Goal: Navigation & Orientation: Find specific page/section

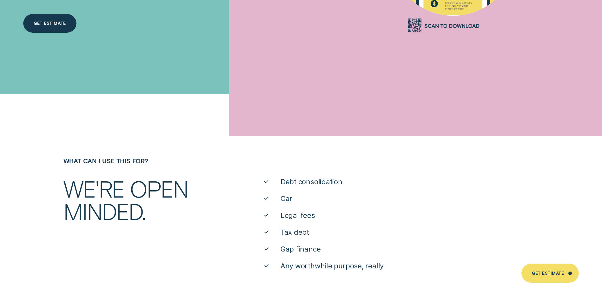
scroll to position [254, 0]
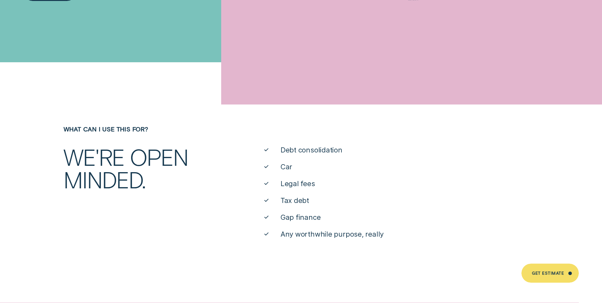
click at [304, 202] on span "Tax debt" at bounding box center [295, 201] width 29 height 10
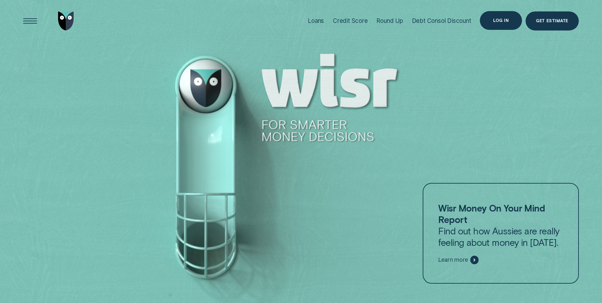
click at [496, 20] on div "Log in" at bounding box center [501, 21] width 16 height 4
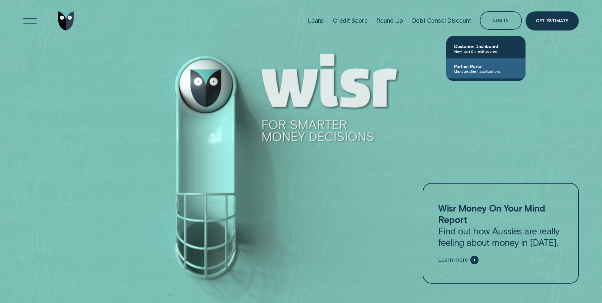
click at [483, 69] on span "Partner Portal" at bounding box center [486, 65] width 64 height 5
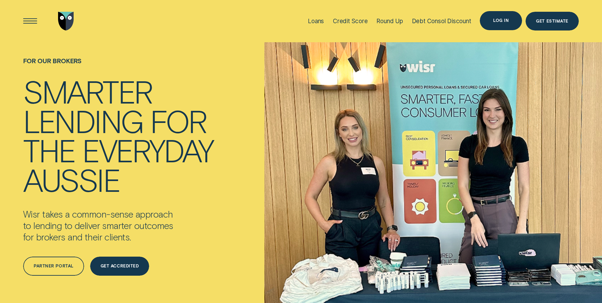
click at [496, 20] on div "Log in" at bounding box center [501, 21] width 16 height 4
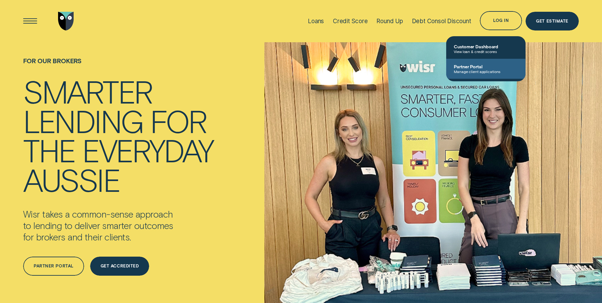
click at [480, 65] on span "Partner Portal" at bounding box center [486, 66] width 64 height 5
